Goal: Find specific page/section: Find specific page/section

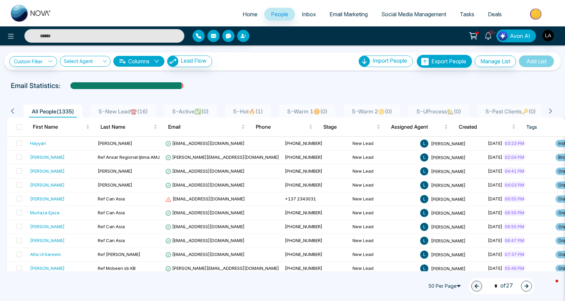
scroll to position [0, 101]
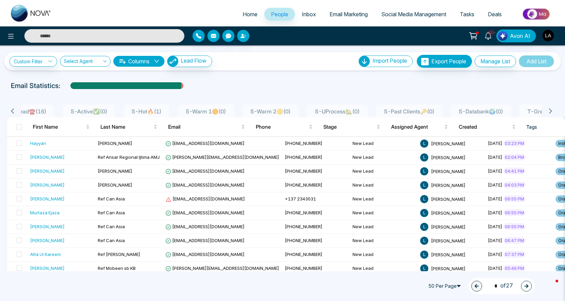
click at [410, 109] on span "S-Past Clients🔑 ( 0 )" at bounding box center [409, 111] width 56 height 7
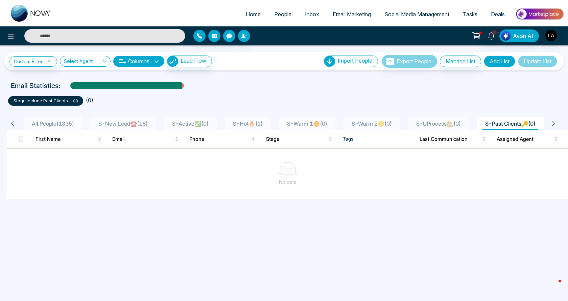
click at [134, 123] on span "S-New Lead☎️ ( 16 )" at bounding box center [123, 123] width 55 height 7
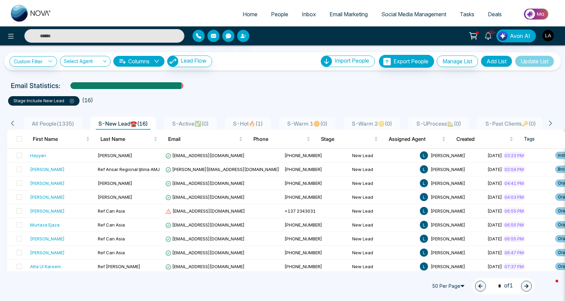
click at [538, 122] on span "S-Past Clients🔑 ( 0 )" at bounding box center [511, 123] width 56 height 7
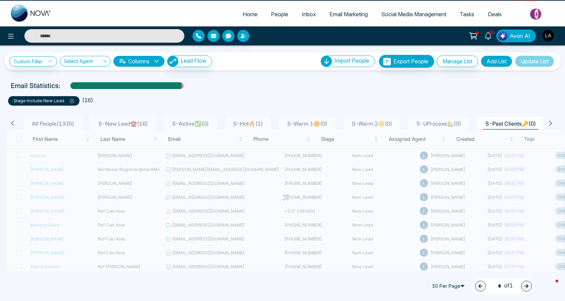
click at [553, 122] on icon at bounding box center [550, 123] width 6 height 6
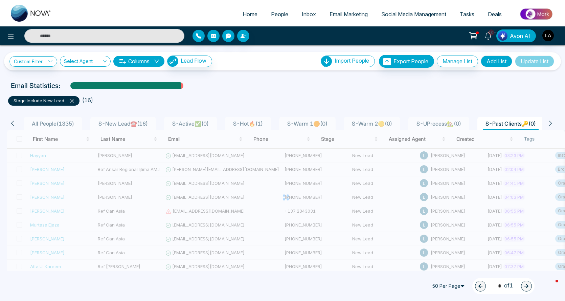
click at [551, 122] on icon at bounding box center [550, 122] width 3 height 5
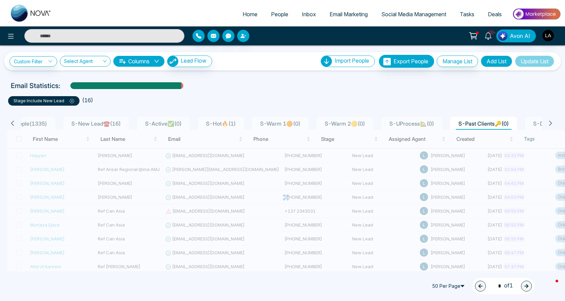
click at [551, 122] on icon at bounding box center [550, 122] width 3 height 5
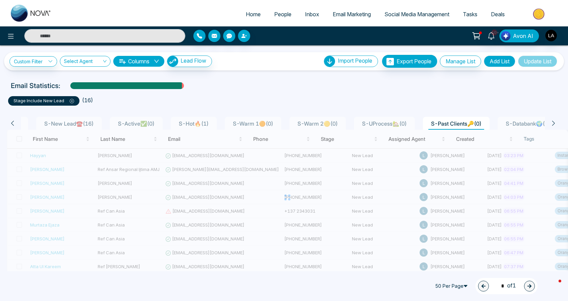
click at [554, 122] on icon at bounding box center [553, 122] width 3 height 5
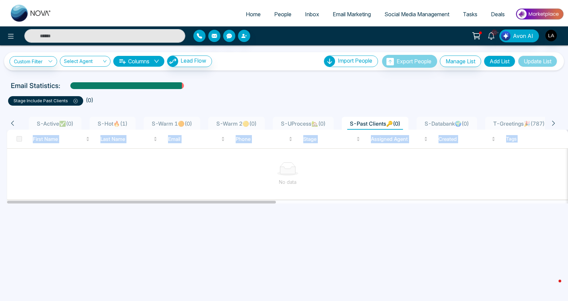
click at [554, 122] on icon at bounding box center [553, 122] width 3 height 5
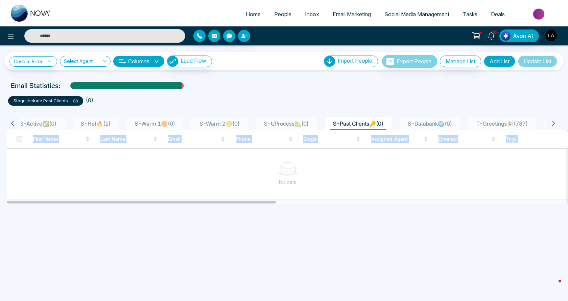
click at [554, 122] on icon at bounding box center [553, 122] width 3 height 5
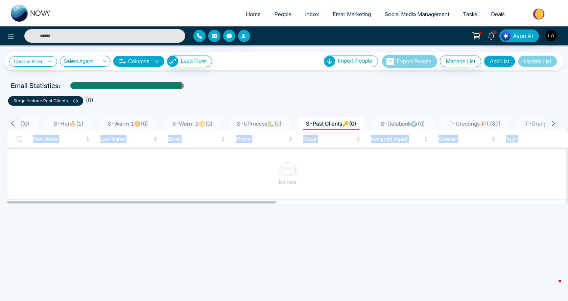
click at [554, 122] on icon at bounding box center [553, 122] width 3 height 5
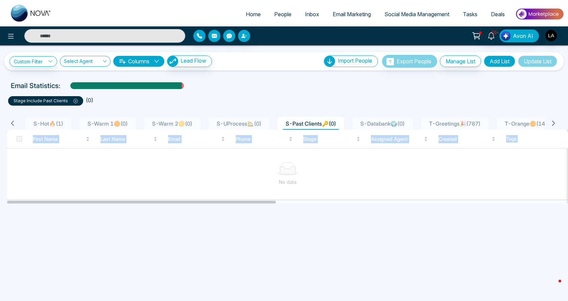
click at [554, 122] on icon at bounding box center [553, 122] width 3 height 5
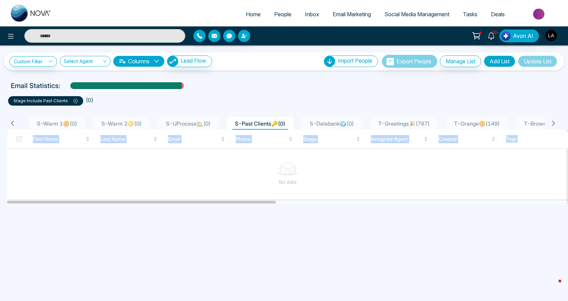
click at [554, 122] on icon at bounding box center [553, 122] width 3 height 5
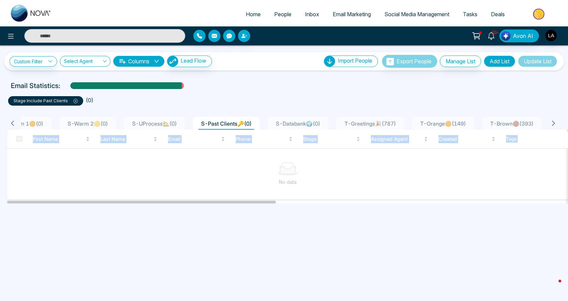
click at [554, 122] on icon at bounding box center [553, 122] width 3 height 5
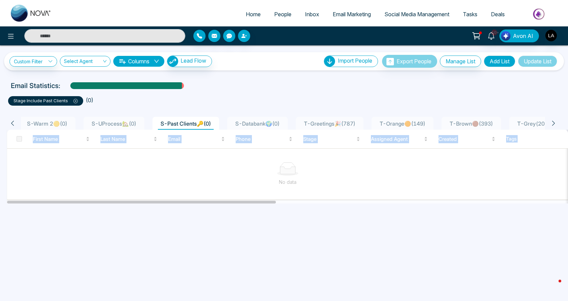
click at [554, 122] on icon at bounding box center [553, 122] width 3 height 5
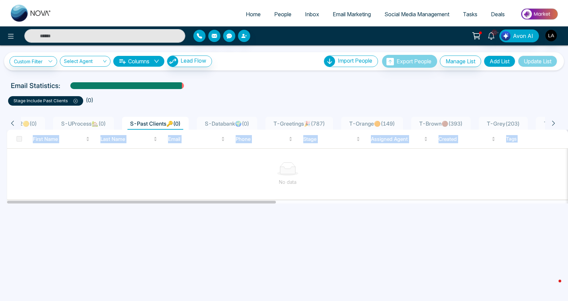
click at [554, 122] on icon at bounding box center [553, 122] width 3 height 5
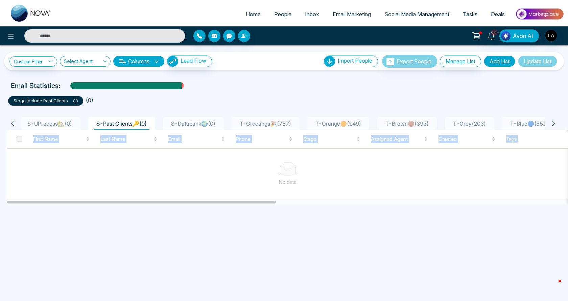
click at [554, 122] on icon at bounding box center [553, 122] width 3 height 5
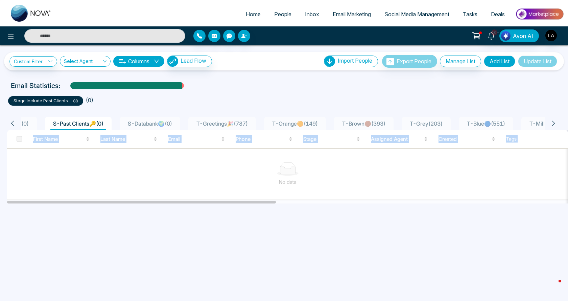
click at [554, 122] on icon at bounding box center [553, 122] width 3 height 5
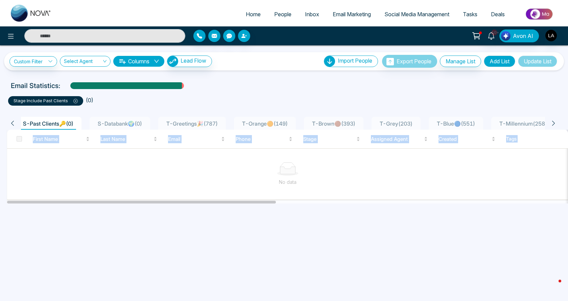
click at [554, 122] on icon at bounding box center [553, 122] width 3 height 5
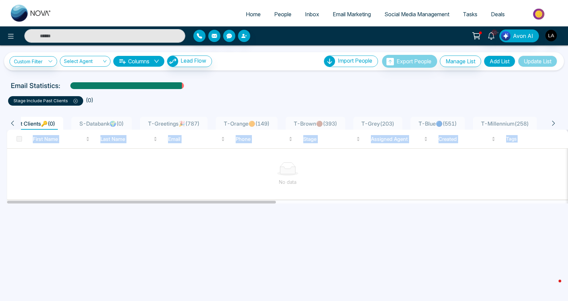
click at [554, 122] on icon at bounding box center [553, 122] width 3 height 5
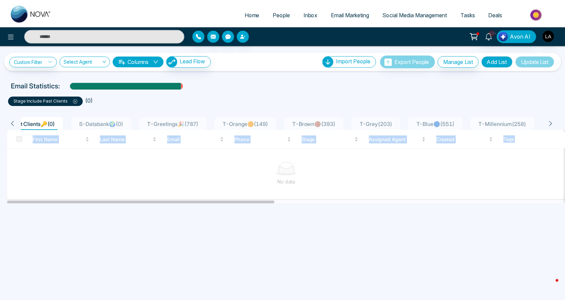
scroll to position [0, 512]
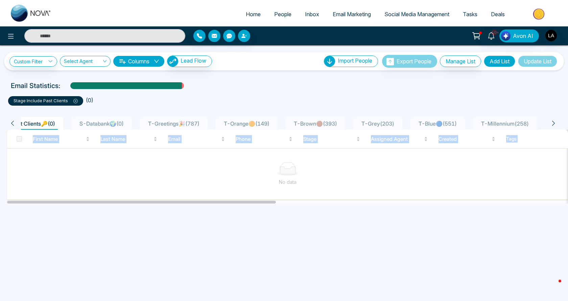
click at [554, 122] on icon at bounding box center [553, 122] width 3 height 5
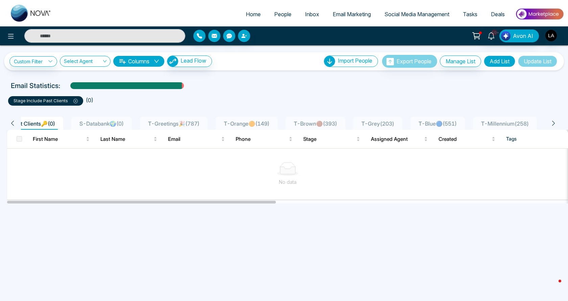
click at [530, 93] on div "stage include Past Clients ( 0 )" at bounding box center [284, 98] width 560 height 15
click at [172, 117] on li "T-Greetings🎉 ( 787 )" at bounding box center [174, 123] width 68 height 13
